Goal: Information Seeking & Learning: Learn about a topic

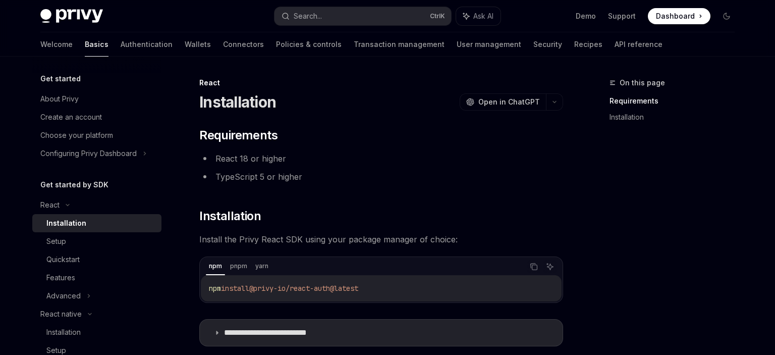
scroll to position [53, 0]
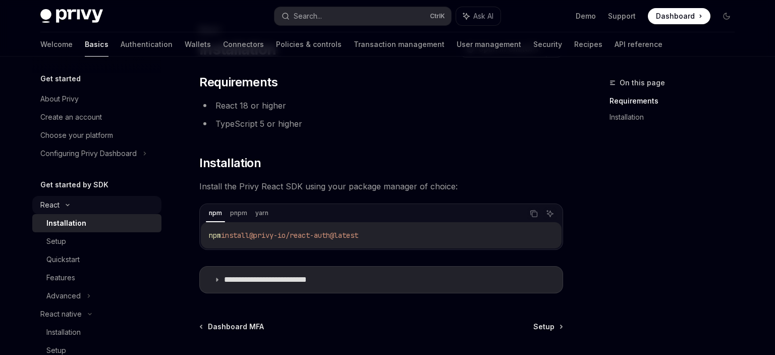
click at [72, 205] on icon at bounding box center [68, 205] width 12 height 4
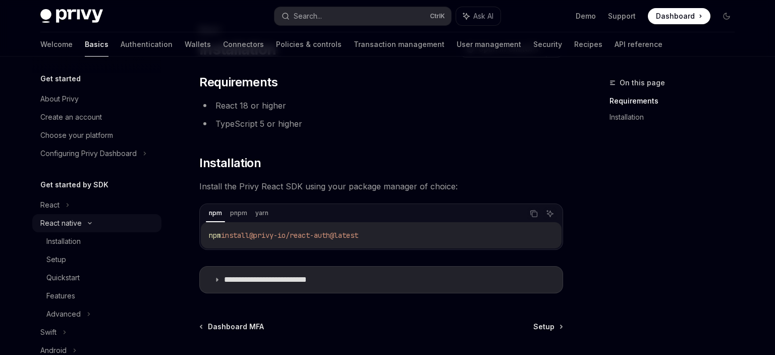
click at [78, 223] on div "React native" at bounding box center [60, 223] width 41 height 12
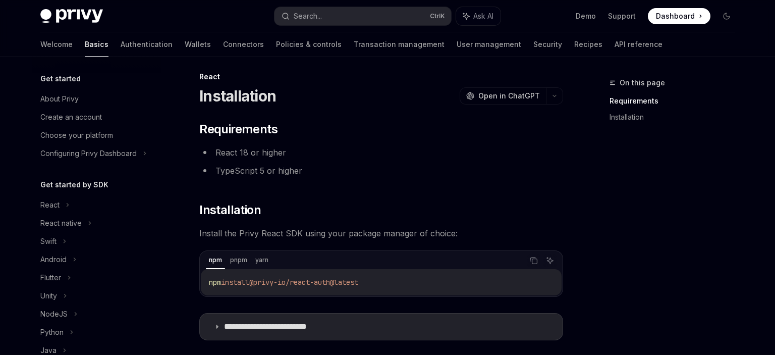
scroll to position [0, 0]
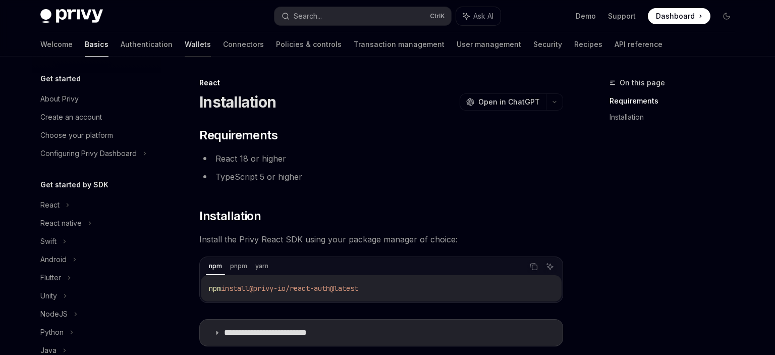
click at [185, 42] on link "Wallets" at bounding box center [198, 44] width 26 height 24
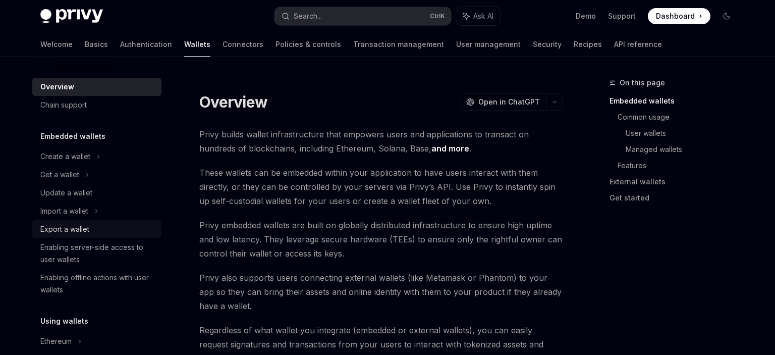
click at [98, 221] on link "Export a wallet" at bounding box center [96, 229] width 129 height 18
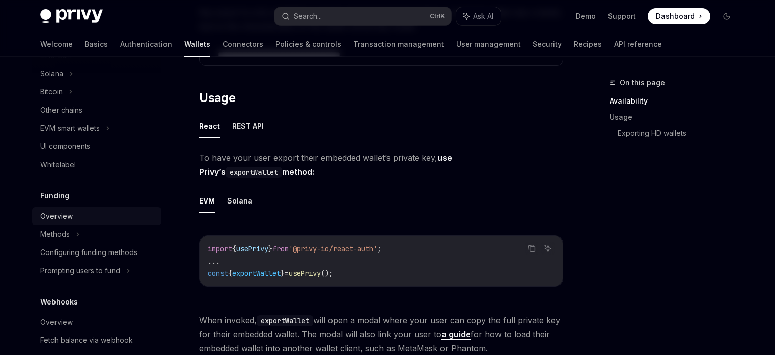
scroll to position [291, 0]
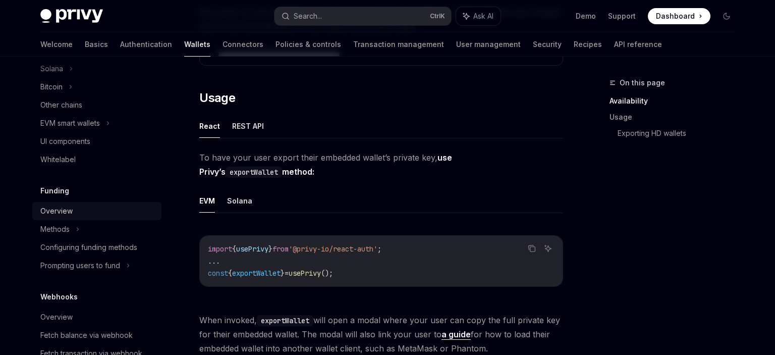
click at [87, 213] on div "Overview" at bounding box center [97, 211] width 115 height 12
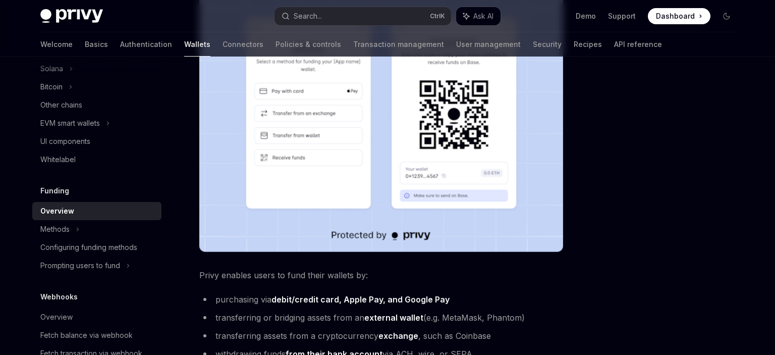
scroll to position [373, 0]
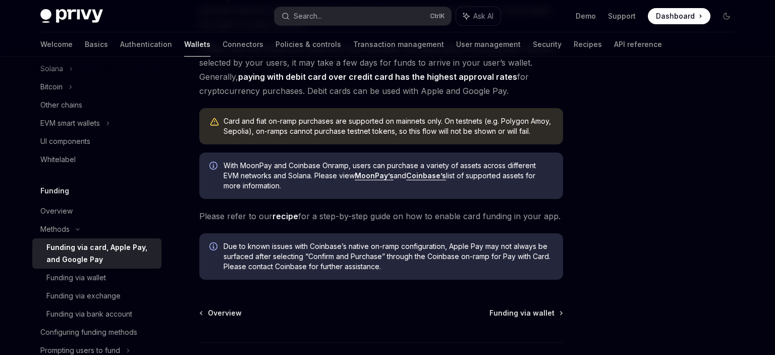
scroll to position [267, 0]
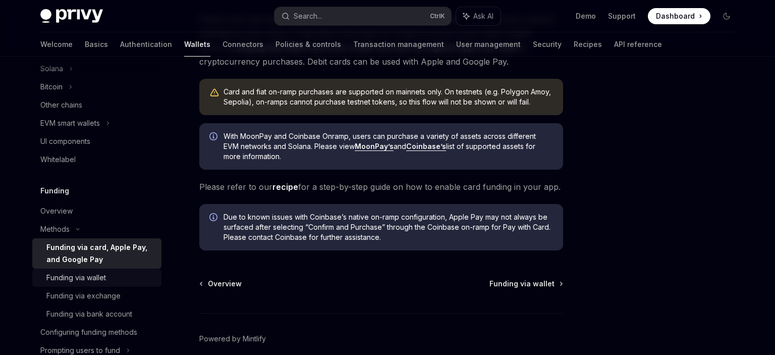
click at [98, 278] on div "Funding via wallet" at bounding box center [76, 278] width 60 height 12
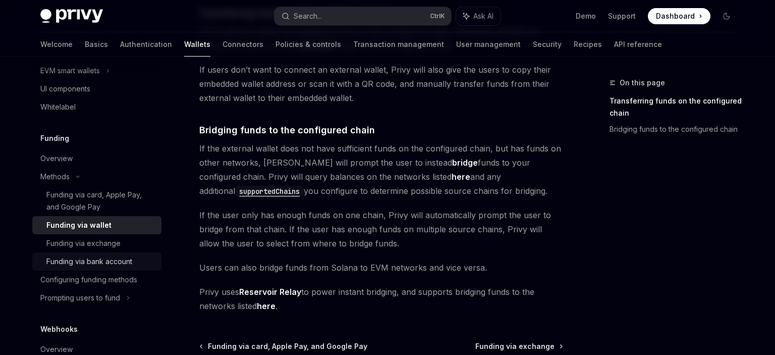
scroll to position [349, 0]
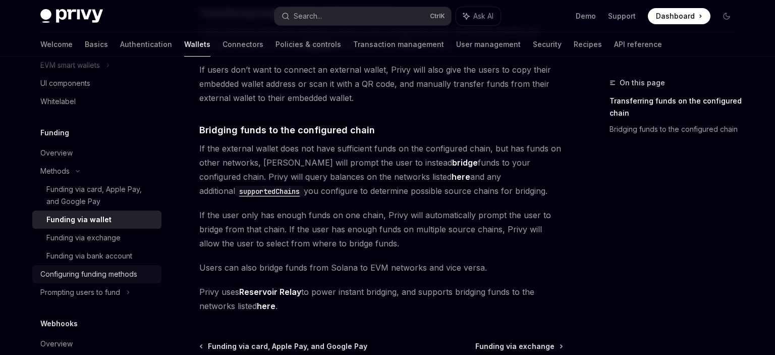
click at [103, 277] on div "Configuring funding methods" at bounding box center [88, 274] width 97 height 12
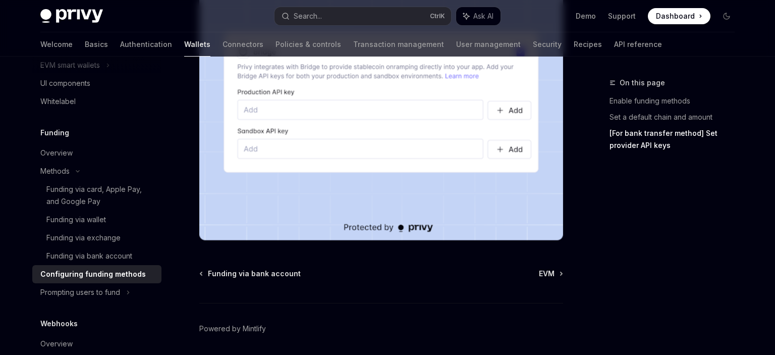
scroll to position [1119, 0]
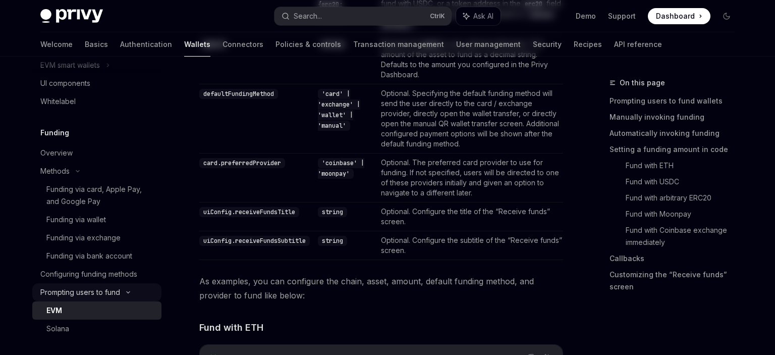
type textarea "*"
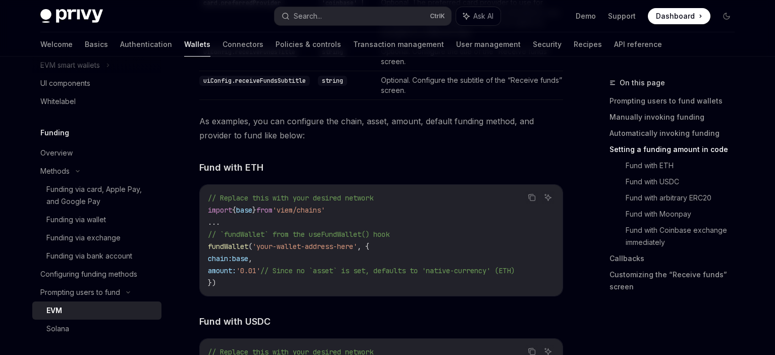
scroll to position [521, 0]
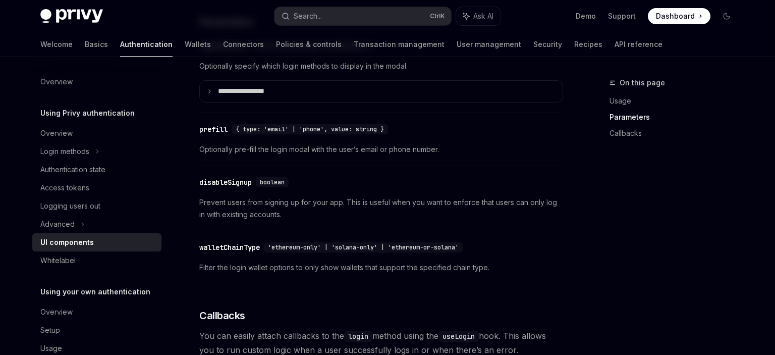
scroll to position [1226, 0]
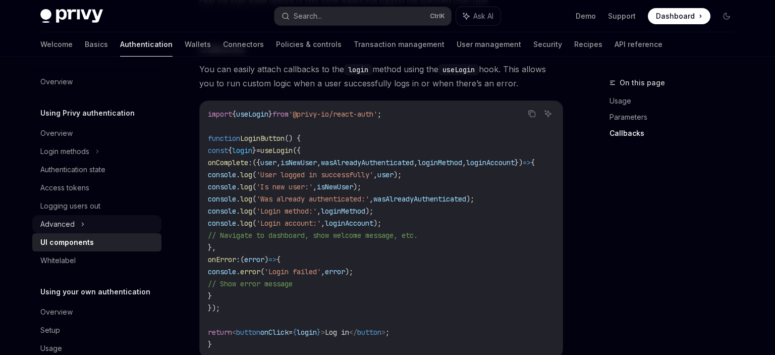
click at [110, 227] on div "Advanced" at bounding box center [96, 224] width 129 height 18
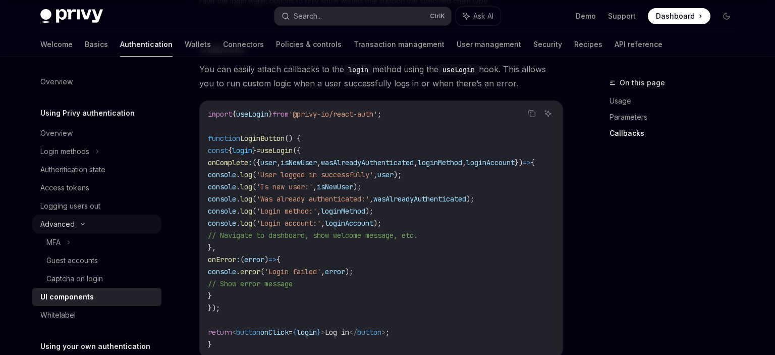
click at [110, 227] on div "Advanced" at bounding box center [96, 224] width 129 height 18
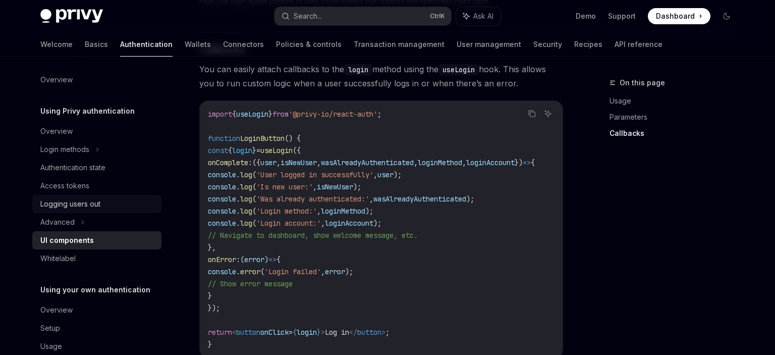
scroll to position [0, 0]
